Goal: Task Accomplishment & Management: Manage account settings

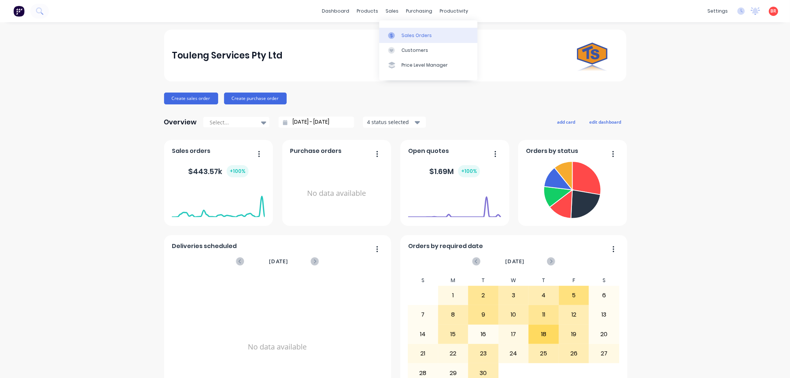
click at [411, 35] on div "Sales Orders" at bounding box center [416, 35] width 30 height 7
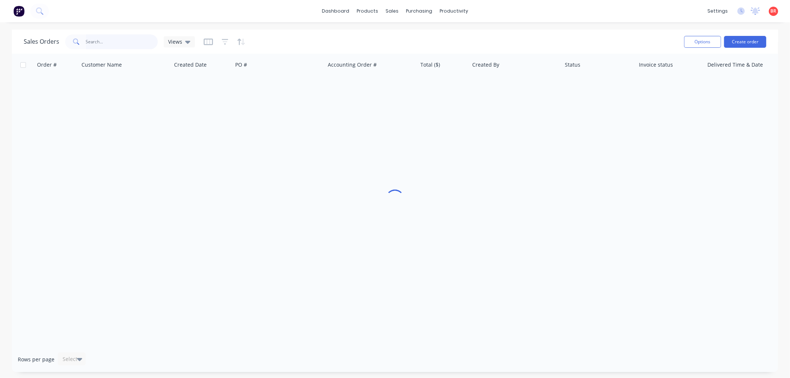
click at [94, 40] on input "text" at bounding box center [122, 41] width 72 height 15
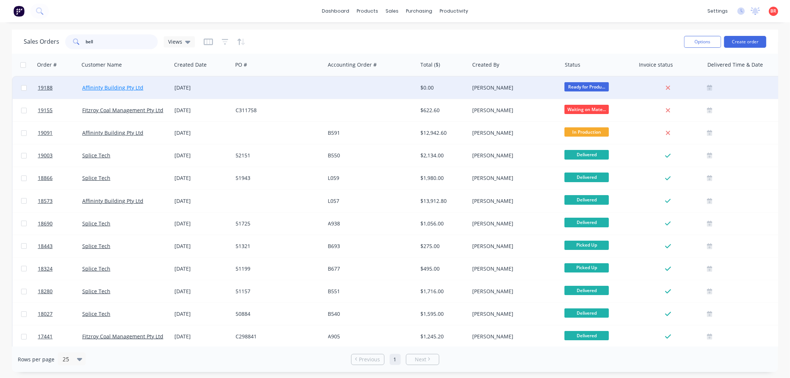
type input "bell"
click at [131, 84] on link "Affininty Building Pty Ltd" at bounding box center [112, 87] width 61 height 7
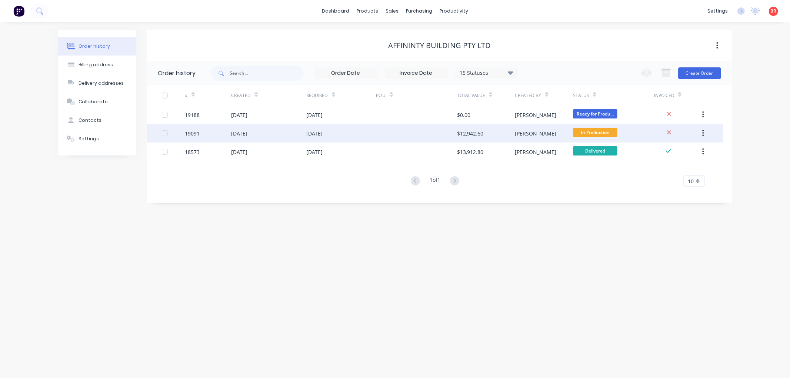
click at [194, 131] on div "19091" at bounding box center [192, 134] width 15 height 8
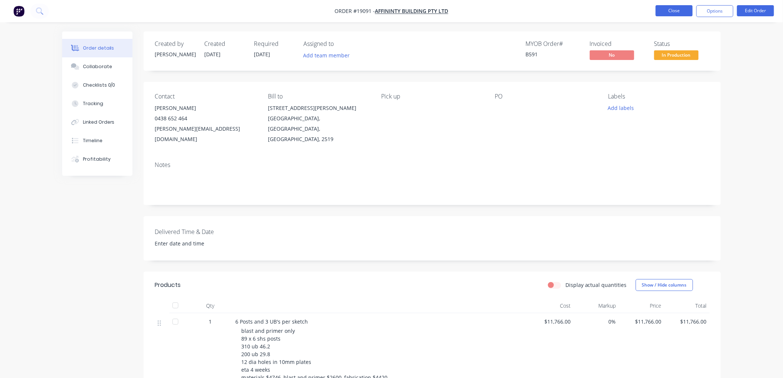
click at [665, 10] on button "Close" at bounding box center [674, 10] width 37 height 11
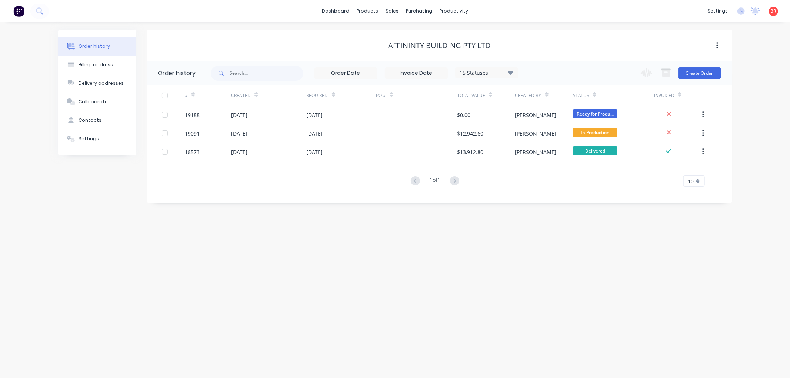
drag, startPoint x: 191, startPoint y: 114, endPoint x: 164, endPoint y: 245, distance: 133.8
click at [167, 253] on div "Order history Billing address Delivery addresses Collaborate Contacts Settings …" at bounding box center [395, 200] width 790 height 356
drag, startPoint x: 196, startPoint y: 112, endPoint x: 173, endPoint y: 260, distance: 150.0
click at [174, 263] on div "Order history Billing address Delivery addresses Collaborate Contacts Settings …" at bounding box center [395, 200] width 790 height 356
drag, startPoint x: 582, startPoint y: 114, endPoint x: 486, endPoint y: 267, distance: 181.1
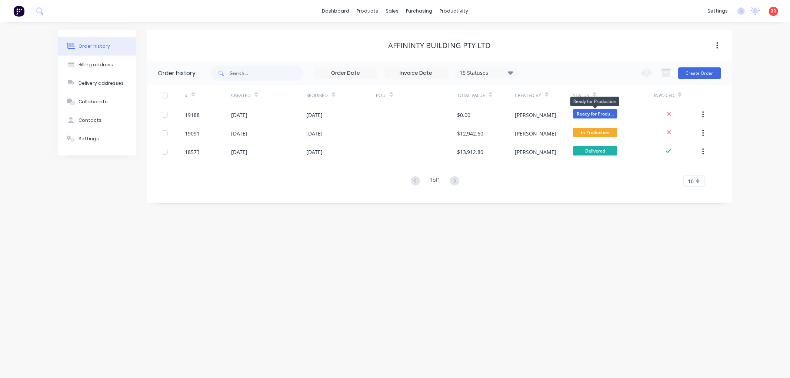
click at [507, 275] on div "Order history Billing address Delivery addresses Collaborate Contacts Settings …" at bounding box center [395, 200] width 790 height 356
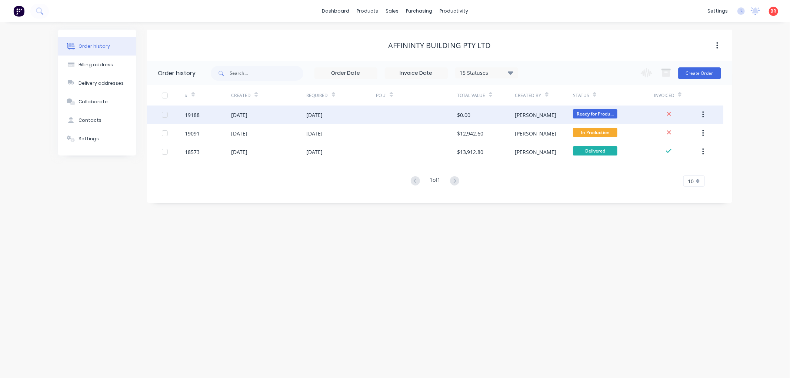
click at [242, 112] on div "[DATE]" at bounding box center [239, 115] width 16 height 8
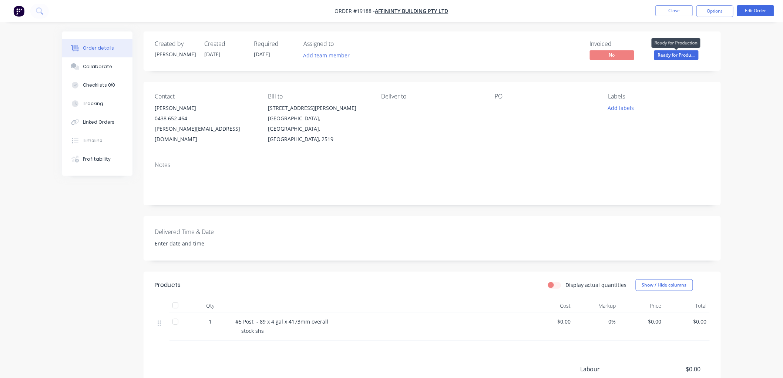
click at [667, 56] on span "Ready for Produ..." at bounding box center [677, 54] width 44 height 9
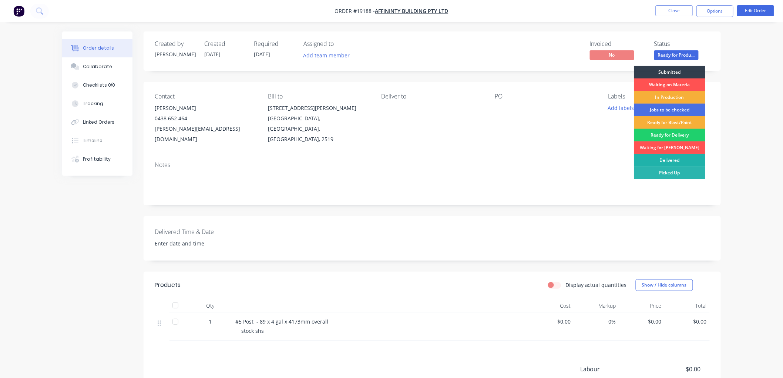
click at [661, 158] on div "Delivered" at bounding box center [669, 160] width 71 height 13
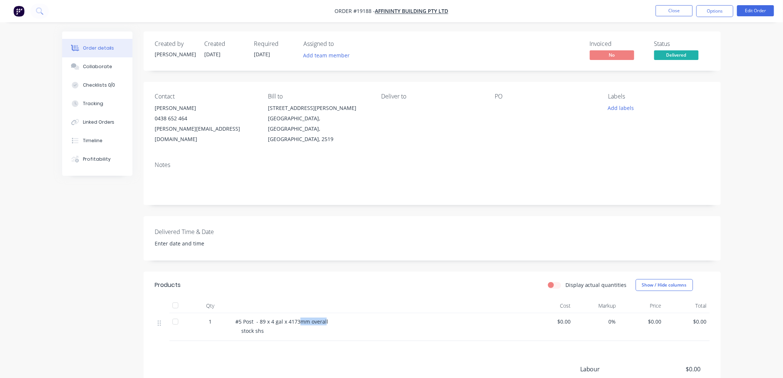
drag, startPoint x: 326, startPoint y: 312, endPoint x: 315, endPoint y: 309, distance: 11.5
click at [301, 318] on span "#5 Post - 89 x 4 gal x 4173mm overall" at bounding box center [281, 321] width 93 height 7
click at [328, 318] on div "#5 Post - 89 x 4 gal x 4173mm overall" at bounding box center [380, 322] width 290 height 8
drag, startPoint x: 326, startPoint y: 310, endPoint x: 234, endPoint y: 313, distance: 92.2
click at [234, 313] on div "#5 Post - 89 x 4 gal x 4173mm overall stock shs" at bounding box center [380, 327] width 296 height 28
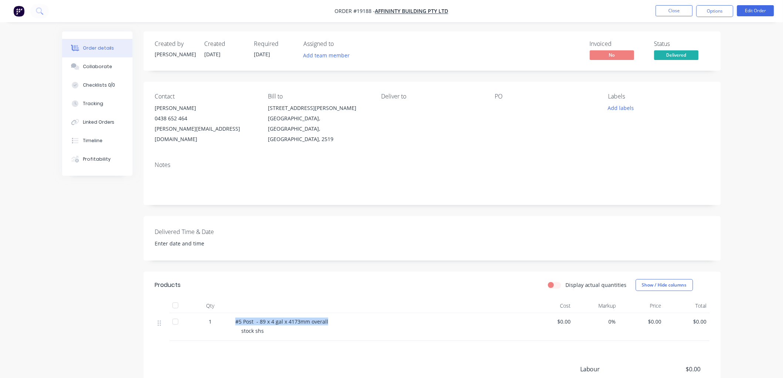
copy span "#5 Post - 89 x 4 gal x 4173mm overall"
click at [706, 12] on button "Options" at bounding box center [715, 11] width 37 height 12
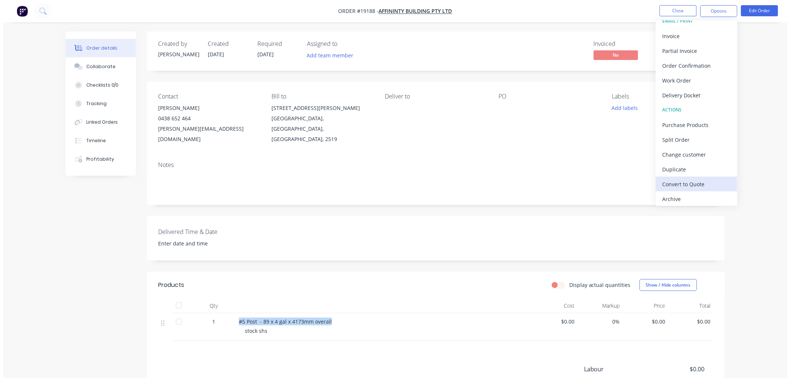
scroll to position [11, 0]
click at [676, 195] on div "Archive" at bounding box center [693, 196] width 68 height 11
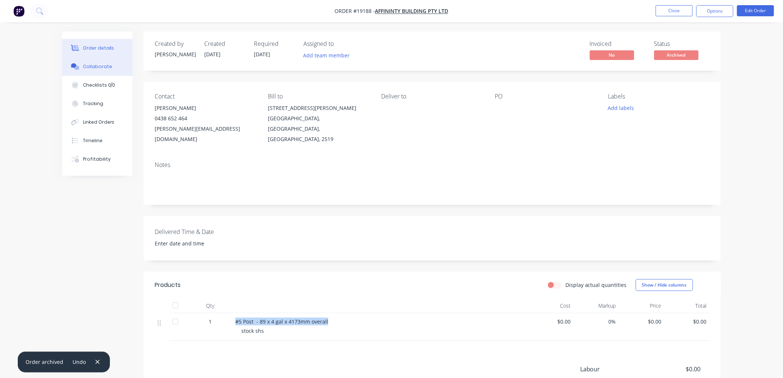
click at [91, 60] on button "Collaborate" at bounding box center [97, 66] width 70 height 19
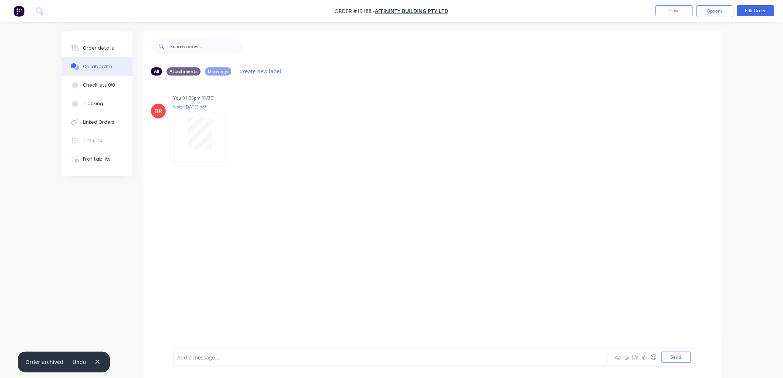
click at [219, 360] on div at bounding box center [370, 358] width 385 height 8
click at [93, 46] on div "Order details" at bounding box center [98, 48] width 31 height 7
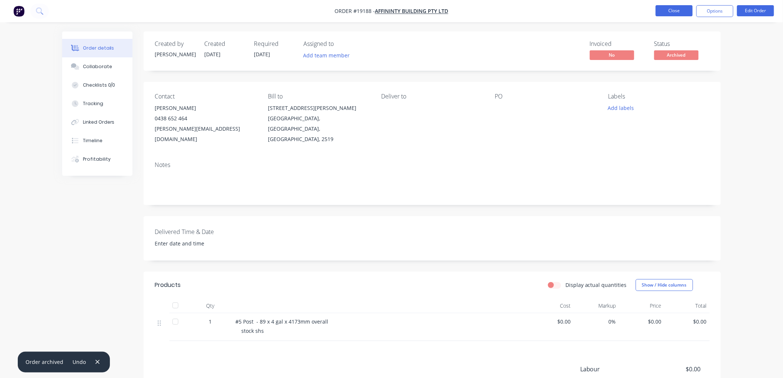
click at [676, 15] on button "Close" at bounding box center [674, 10] width 37 height 11
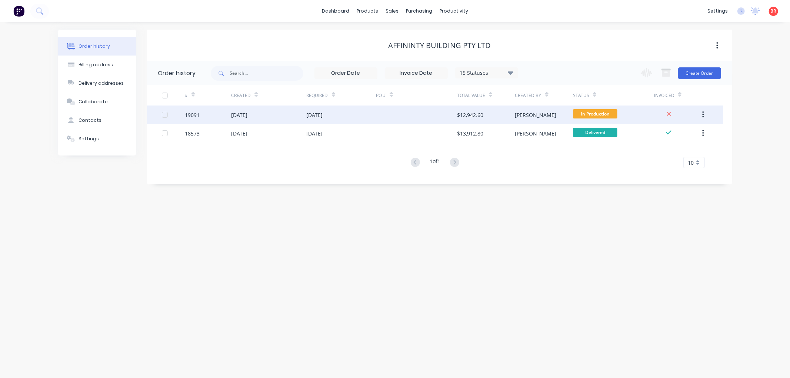
click at [198, 115] on div "19091" at bounding box center [192, 115] width 15 height 8
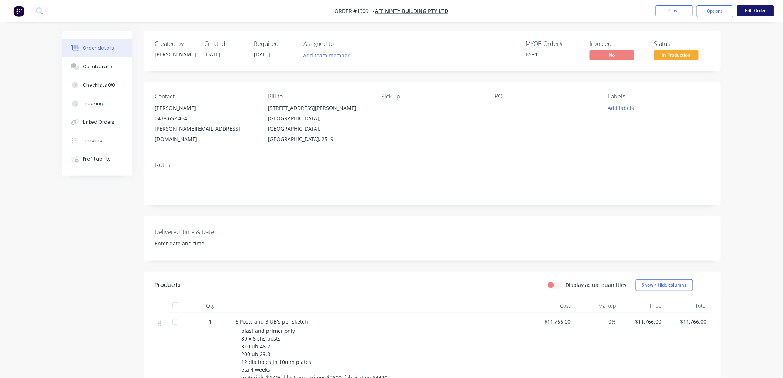
click at [743, 13] on button "Edit Order" at bounding box center [755, 10] width 37 height 11
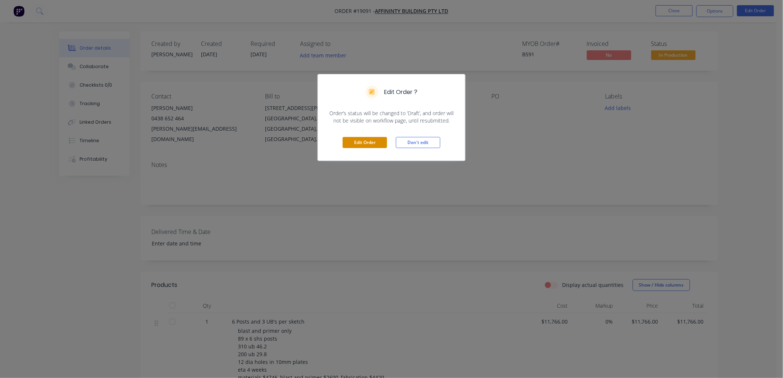
click at [357, 138] on button "Edit Order" at bounding box center [365, 142] width 44 height 11
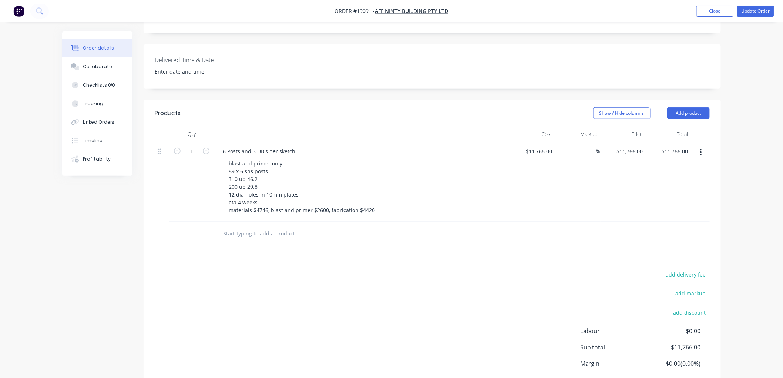
scroll to position [205, 0]
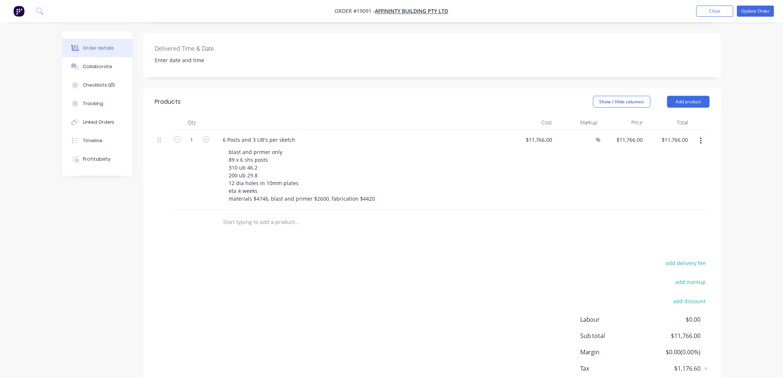
click at [246, 215] on input "text" at bounding box center [297, 222] width 148 height 15
paste input "#5 Post - 89 x 4 gal x 4173mm overall"
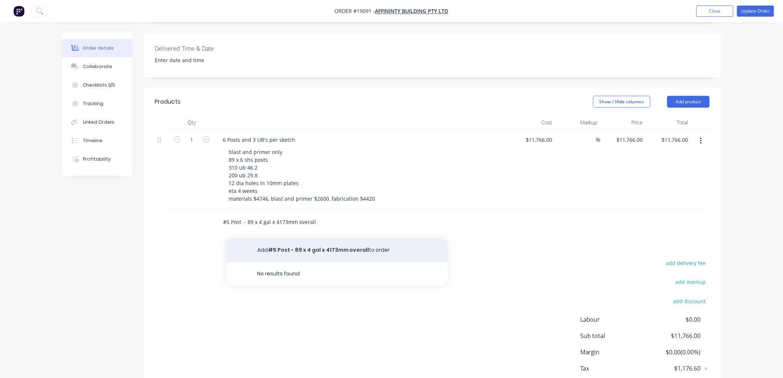
type input "#5 Post - 89 x 4 gal x 4173mm overall"
click at [301, 238] on button "Add #5 Post - 89 x 4 gal x 4173mm overall to order" at bounding box center [337, 250] width 222 height 24
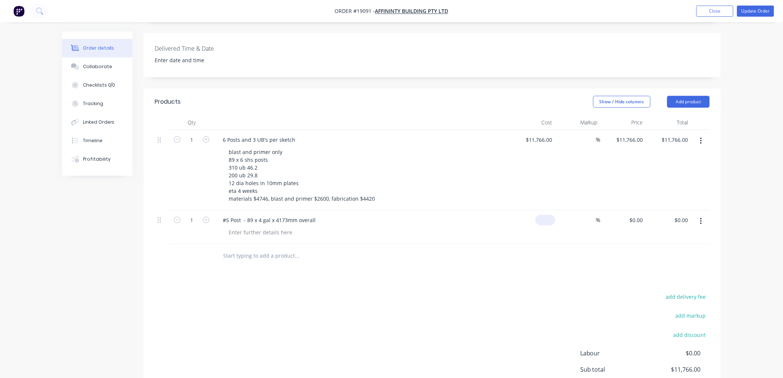
click at [547, 215] on input at bounding box center [547, 220] width 17 height 11
type input "$390.00"
click at [734, 150] on div "Order details Collaborate Checklists 0/0 Tracking Linked Orders Timeline Profit…" at bounding box center [391, 126] width 783 height 662
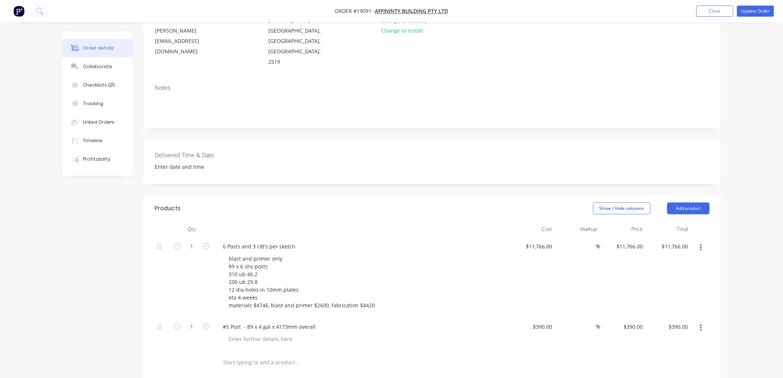
scroll to position [0, 0]
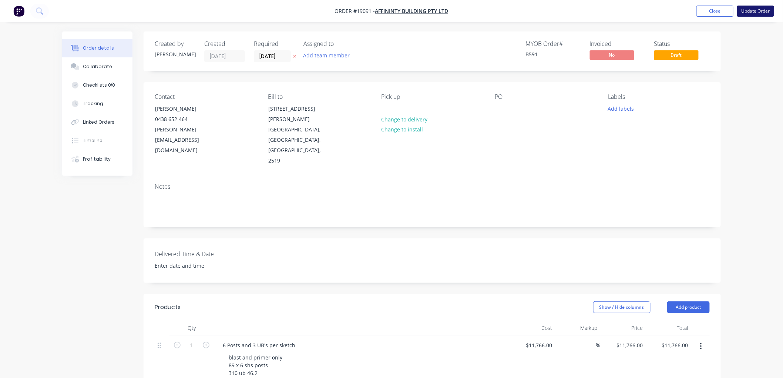
click at [748, 11] on button "Update Order" at bounding box center [755, 11] width 37 height 11
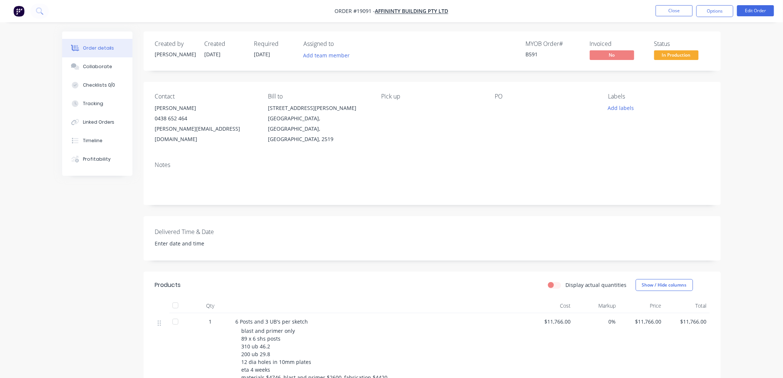
click at [682, 61] on button "In Production" at bounding box center [677, 55] width 44 height 11
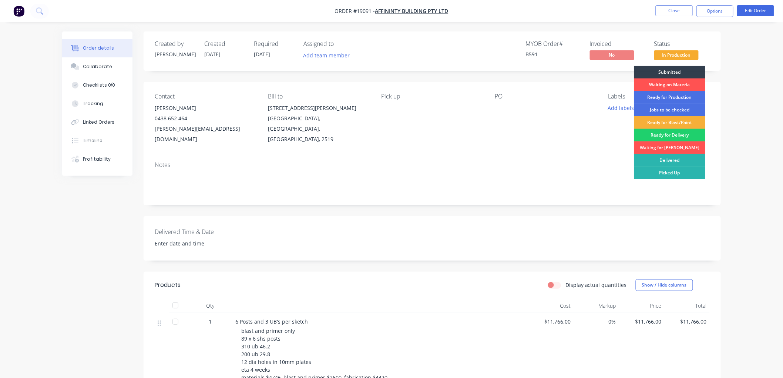
click at [672, 161] on div "Delivered" at bounding box center [669, 160] width 71 height 13
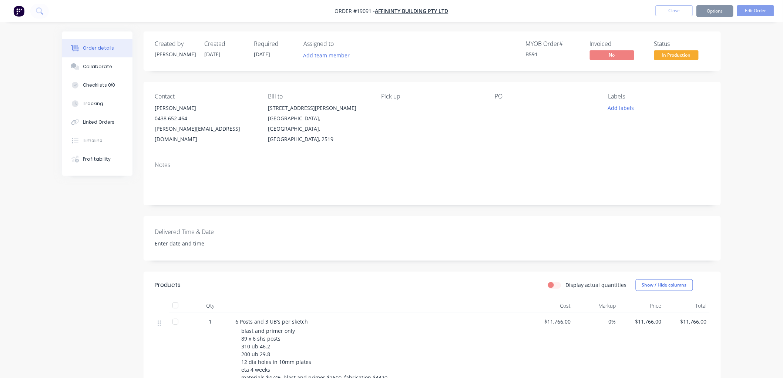
click at [760, 110] on div "Order details Collaborate Checklists 0/0 Tracking Linked Orders Timeline Profit…" at bounding box center [391, 269] width 783 height 539
click at [711, 10] on button "Options" at bounding box center [715, 11] width 37 height 12
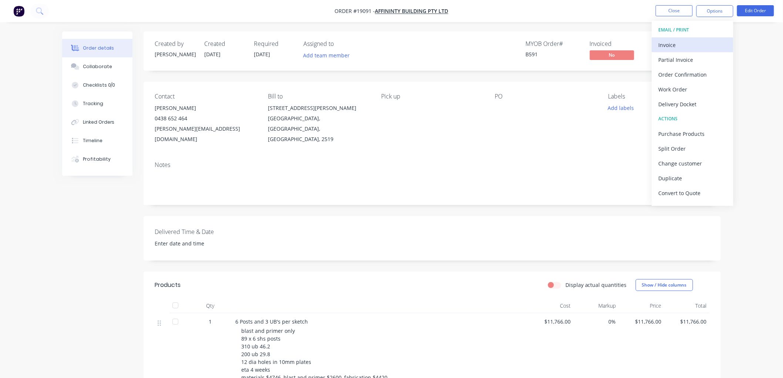
click at [671, 47] on div "Invoice" at bounding box center [693, 45] width 68 height 11
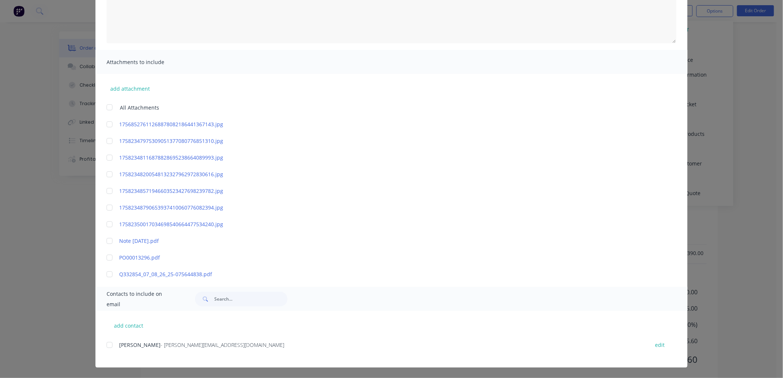
scroll to position [151, 0]
click at [125, 324] on button "add contact" at bounding box center [129, 325] width 44 height 11
type textarea "Please find invoice attached for processing. Thank you very much. [PERSON_NAME]…"
select select "AU"
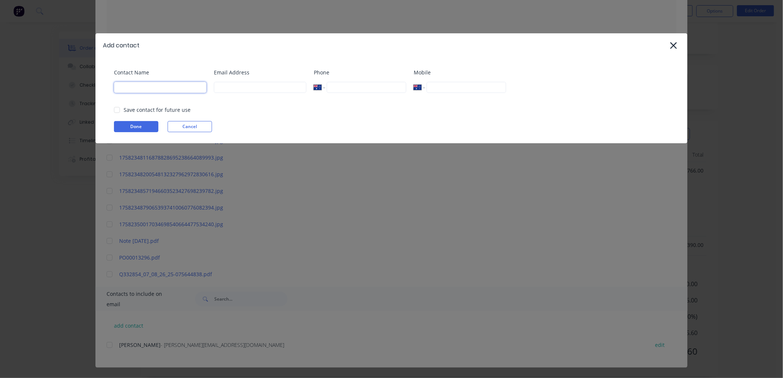
click at [140, 84] on input at bounding box center [160, 87] width 93 height 11
type input "touleng"
click at [124, 113] on div at bounding box center [117, 110] width 15 height 15
type input "[EMAIL_ADDRESS][DOMAIN_NAME]"
click at [127, 127] on button "Done" at bounding box center [136, 126] width 44 height 11
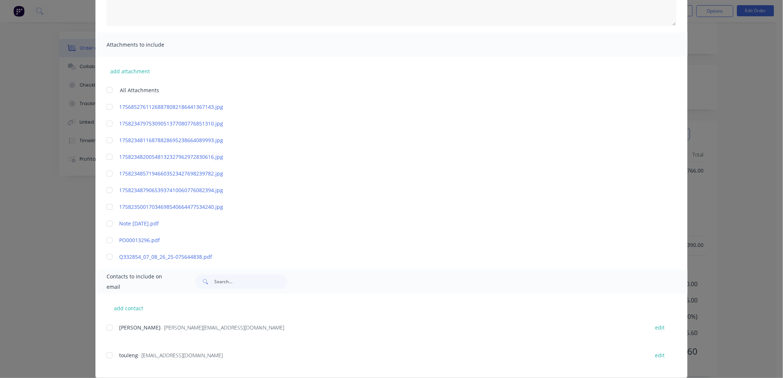
scroll to position [143, 0]
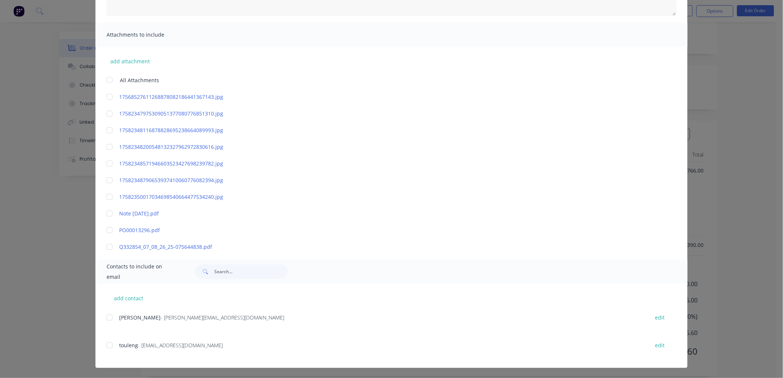
click at [106, 318] on div at bounding box center [109, 317] width 15 height 15
click at [107, 345] on div at bounding box center [109, 345] width 15 height 15
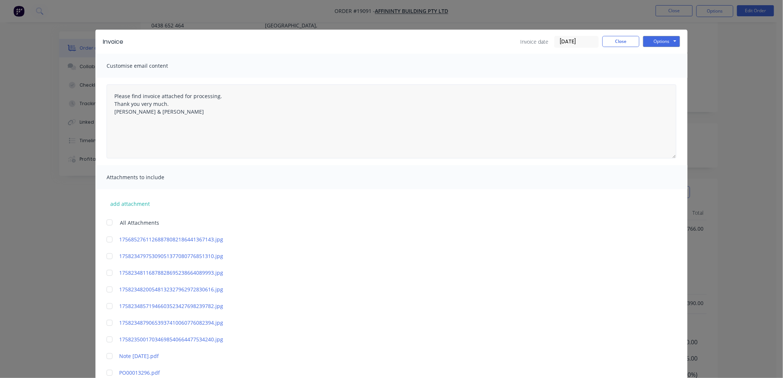
scroll to position [0, 0]
click at [650, 40] on button "Options" at bounding box center [661, 41] width 37 height 11
click at [660, 76] on button "Email" at bounding box center [666, 79] width 47 height 12
type textarea "Please find invoice attached for processing. Thank you very much. [PERSON_NAME]…"
click at [622, 39] on button "Close" at bounding box center [621, 41] width 37 height 11
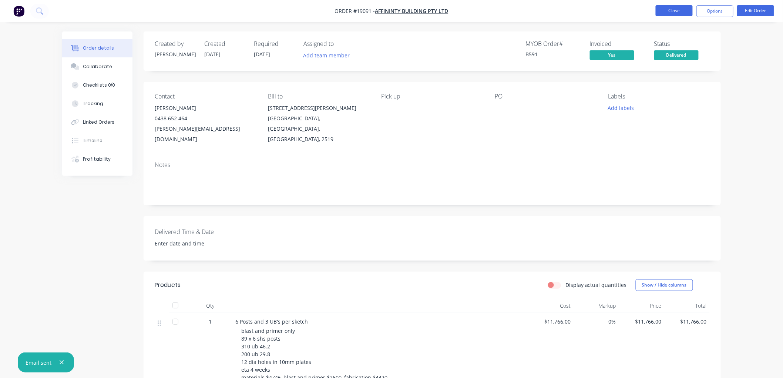
click at [668, 8] on button "Close" at bounding box center [674, 10] width 37 height 11
